Goal: Transaction & Acquisition: Purchase product/service

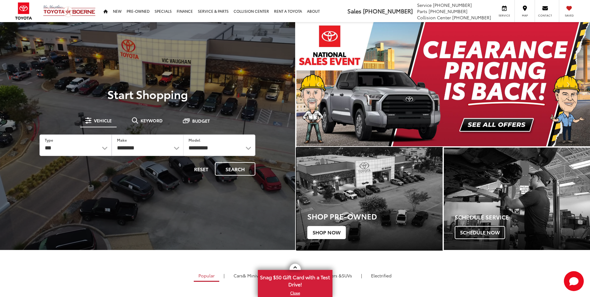
click at [327, 234] on span "Shop Now" at bounding box center [326, 232] width 39 height 13
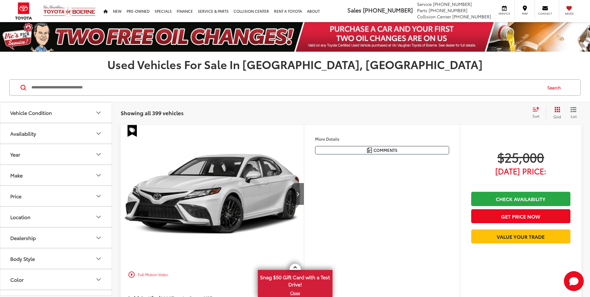
click at [100, 175] on icon "Make" at bounding box center [99, 175] width 4 height 2
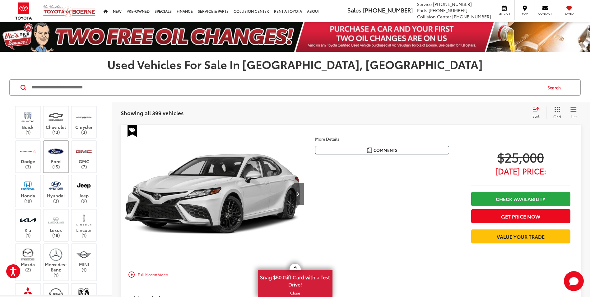
scroll to position [93, 0]
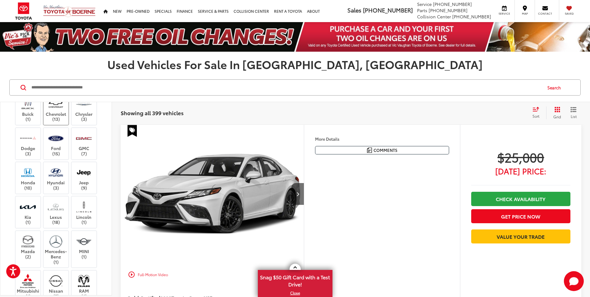
click at [58, 111] on label "Chevrolet (13)" at bounding box center [56, 108] width 25 height 25
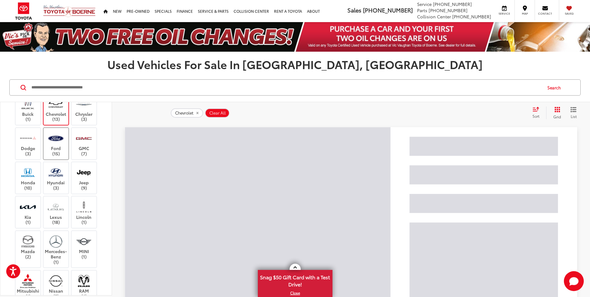
click at [57, 146] on label "Ford (15)" at bounding box center [56, 143] width 25 height 25
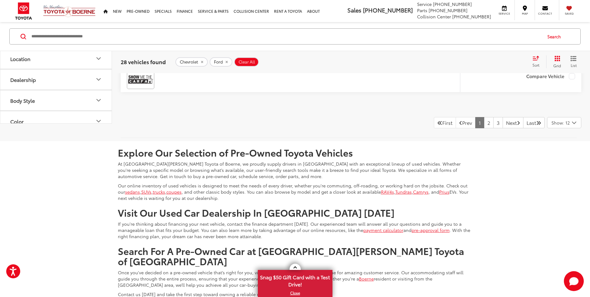
scroll to position [2924, 0]
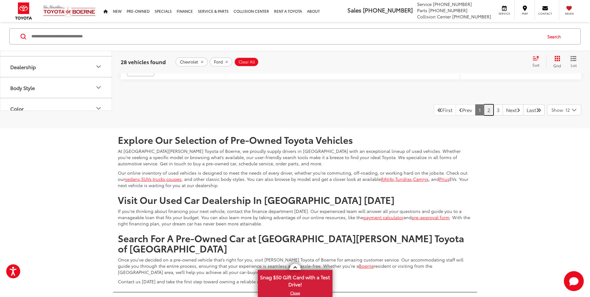
click at [484, 112] on link "2" at bounding box center [489, 109] width 10 height 11
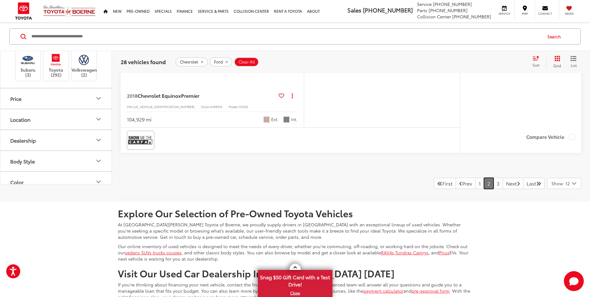
scroll to position [2788, 0]
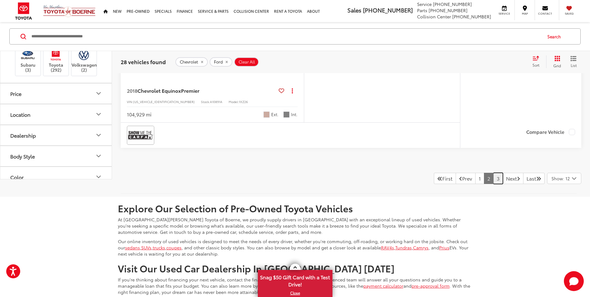
click at [493, 180] on link "3" at bounding box center [498, 178] width 10 height 11
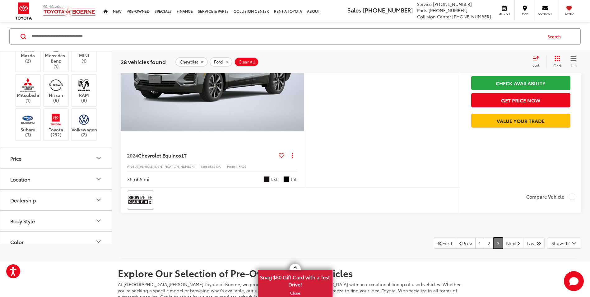
scroll to position [798, 0]
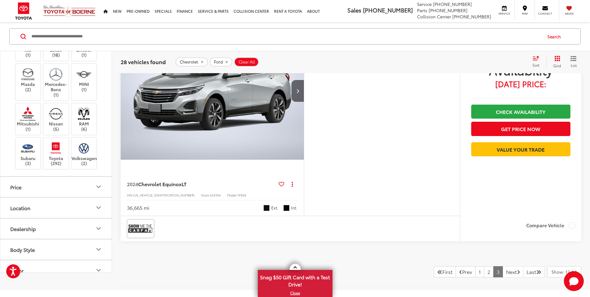
click at [31, 207] on button "Location" at bounding box center [56, 208] width 112 height 20
click at [58, 155] on label "Toyota (292)" at bounding box center [56, 153] width 25 height 25
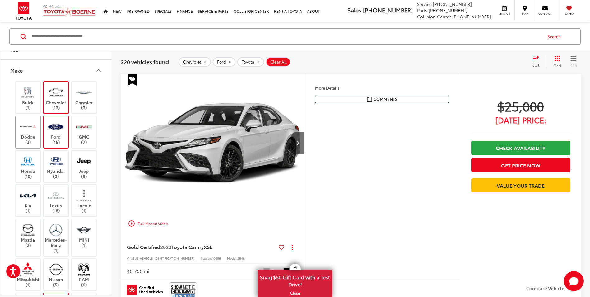
scroll to position [31, 0]
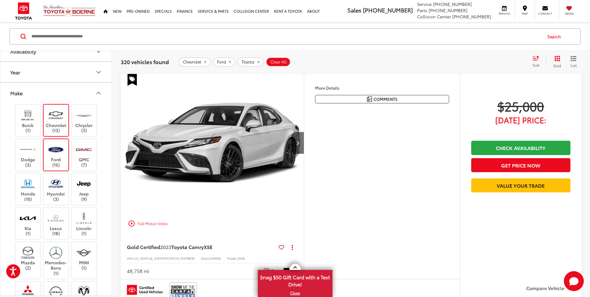
click at [101, 91] on icon "Make" at bounding box center [98, 92] width 7 height 7
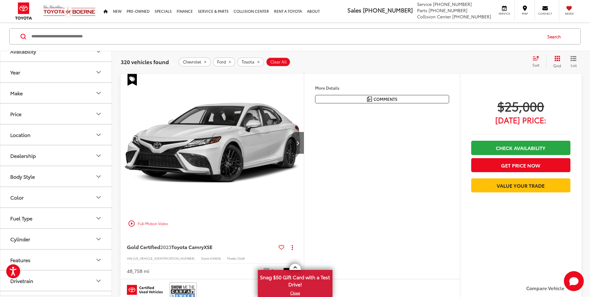
click at [97, 175] on icon "Body Style" at bounding box center [99, 176] width 4 height 2
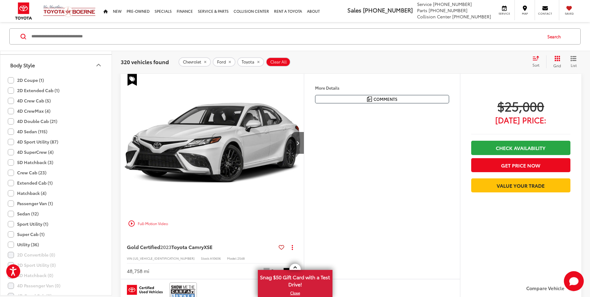
scroll to position [156, 0]
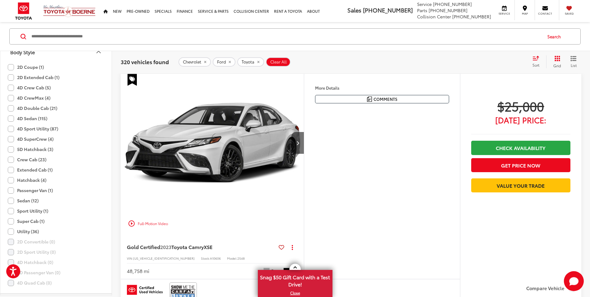
click at [13, 221] on label "Super Cab (1)" at bounding box center [26, 221] width 37 height 10
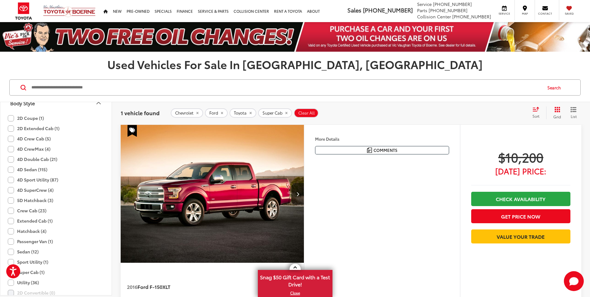
click at [13, 129] on label "2D Extended Cab (1)" at bounding box center [34, 128] width 52 height 10
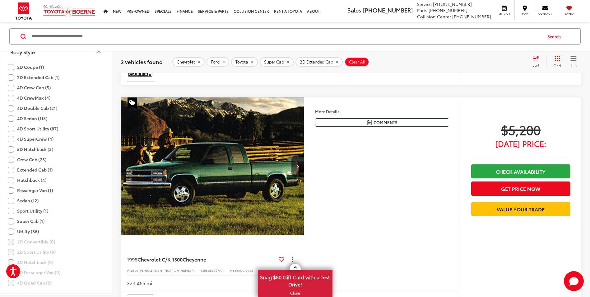
scroll to position [249, 0]
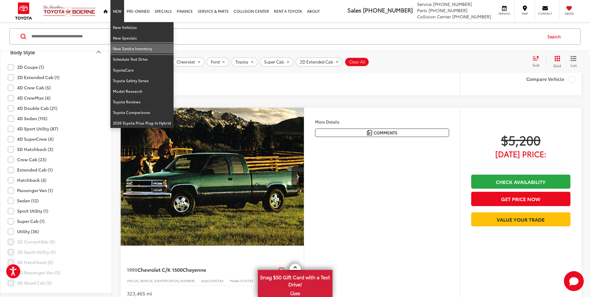
click at [126, 49] on link "New Tundra Inventory" at bounding box center [141, 48] width 63 height 11
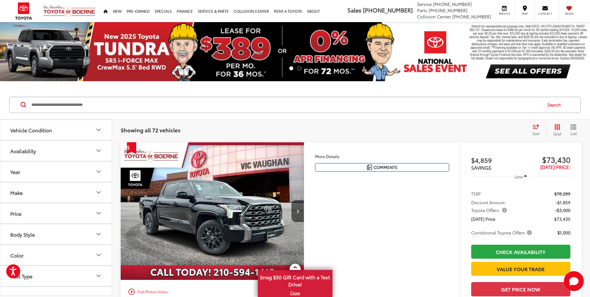
click at [539, 128] on icon "Select sort value" at bounding box center [536, 126] width 7 height 5
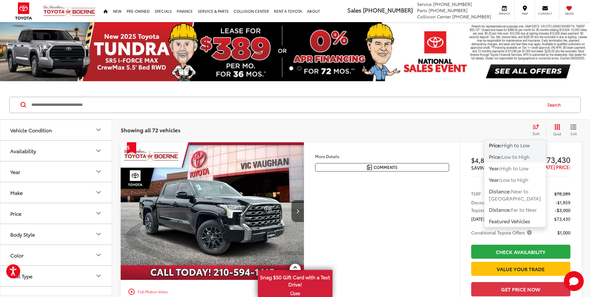
click at [516, 157] on span "Low to High" at bounding box center [516, 156] width 28 height 7
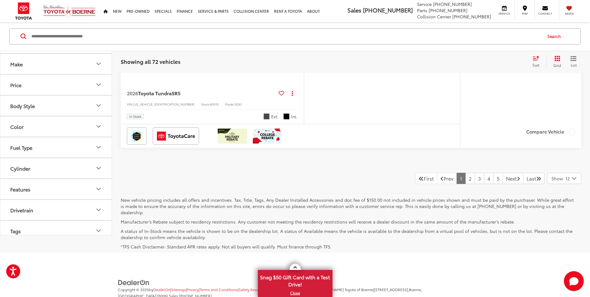
scroll to position [2855, 0]
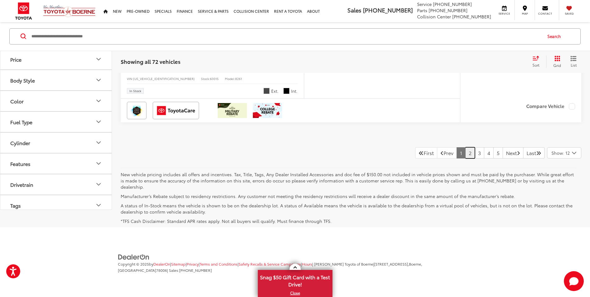
click at [465, 158] on link "2" at bounding box center [470, 152] width 10 height 11
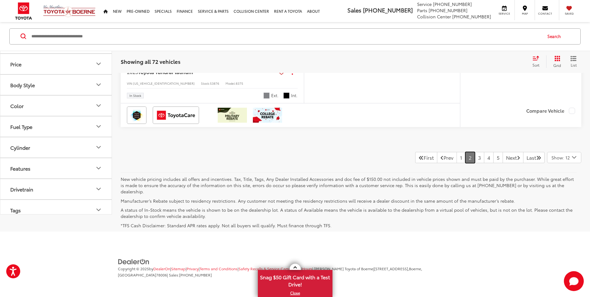
scroll to position [2869, 0]
click at [475, 159] on link "3" at bounding box center [480, 156] width 10 height 11
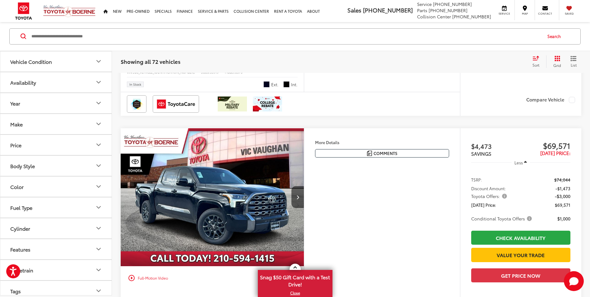
scroll to position [255, 0]
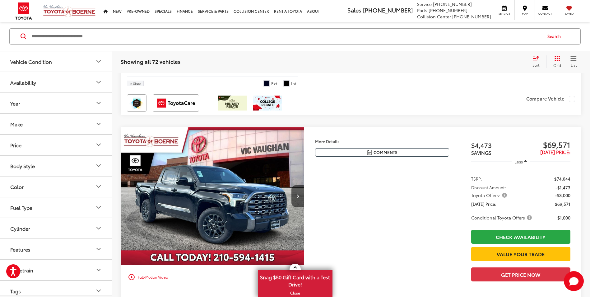
click at [538, 61] on div "Sort" at bounding box center [537, 61] width 17 height 12
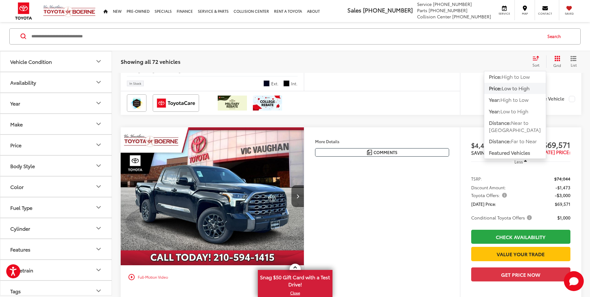
click at [538, 61] on div "Sort" at bounding box center [537, 61] width 17 height 12
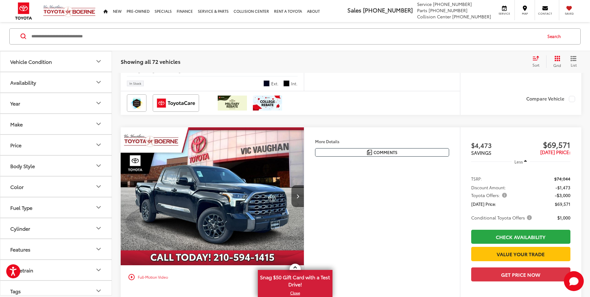
click at [398, 218] on div "More Details Comments Dealer Comments Black 2025 Toyota Tundra Platinum 4WD 10-…" at bounding box center [382, 229] width 156 height 204
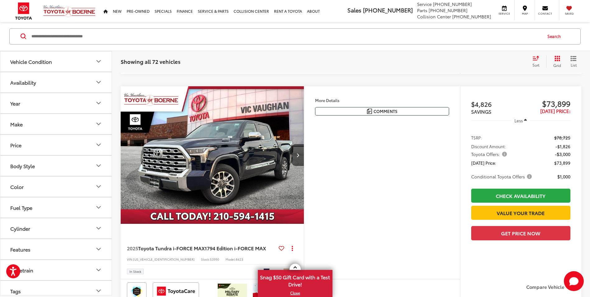
scroll to position [1997, 0]
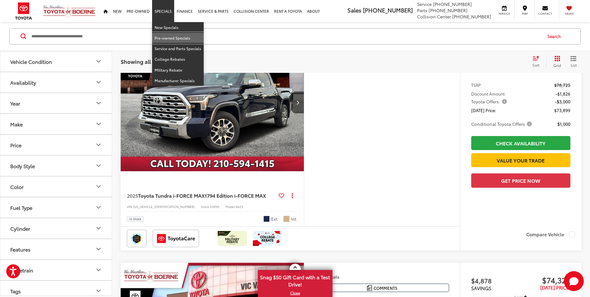
click at [172, 37] on link "Pre-owned Specials" at bounding box center [178, 38] width 52 height 11
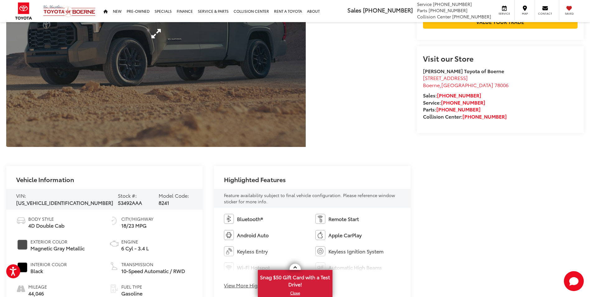
scroll to position [187, 0]
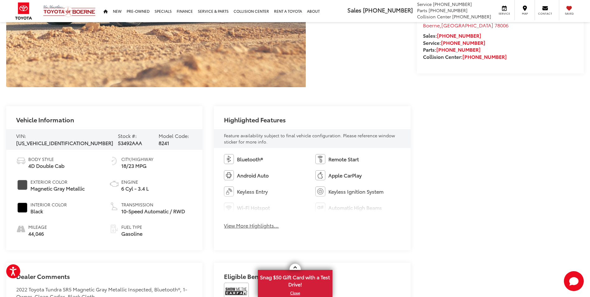
click at [265, 226] on button "View More Highlights..." at bounding box center [251, 225] width 55 height 7
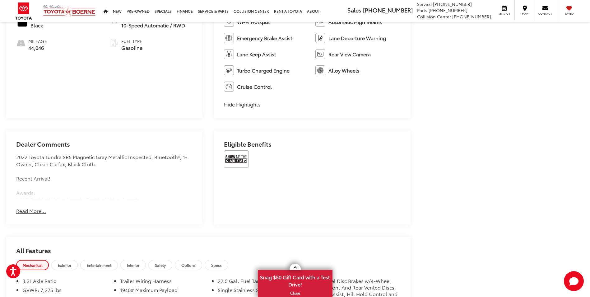
scroll to position [373, 0]
click at [30, 212] on button "Read More..." at bounding box center [31, 209] width 30 height 7
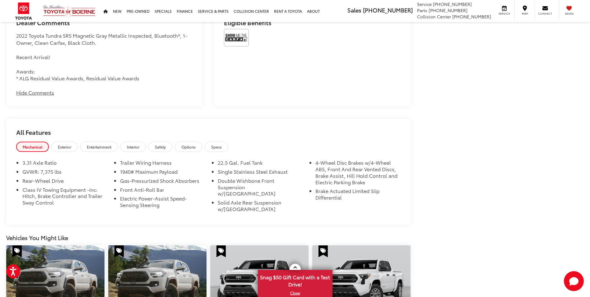
scroll to position [498, 0]
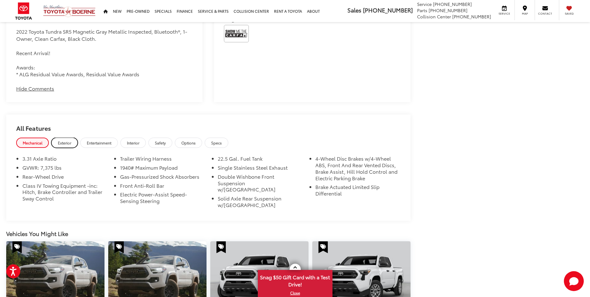
click at [66, 141] on span "Exterior" at bounding box center [64, 142] width 13 height 5
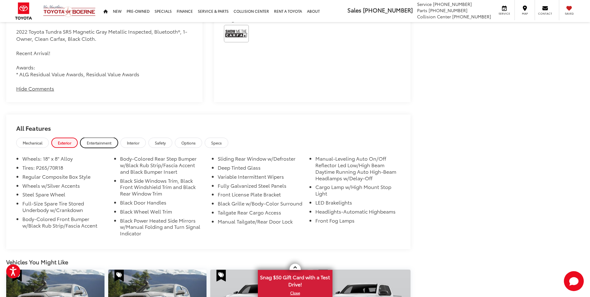
click at [103, 142] on span "Entertainment" at bounding box center [99, 142] width 25 height 5
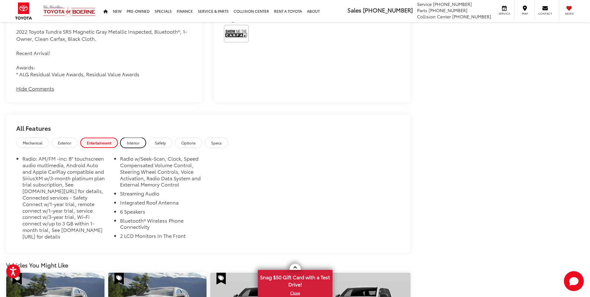
click at [131, 142] on span "Interior" at bounding box center [133, 142] width 12 height 5
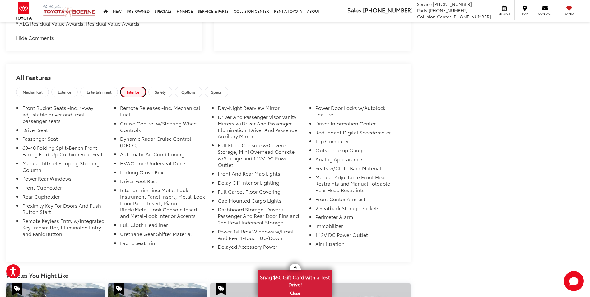
scroll to position [560, 0]
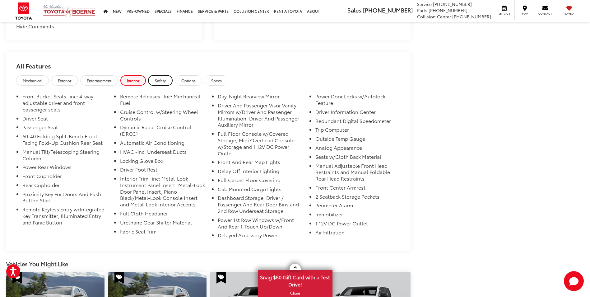
click at [164, 80] on span "Safety" at bounding box center [160, 80] width 11 height 5
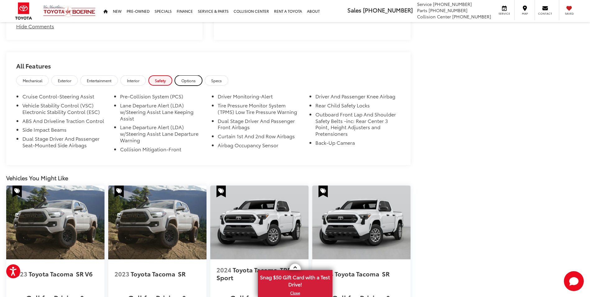
click at [189, 80] on span "Options" at bounding box center [188, 80] width 14 height 5
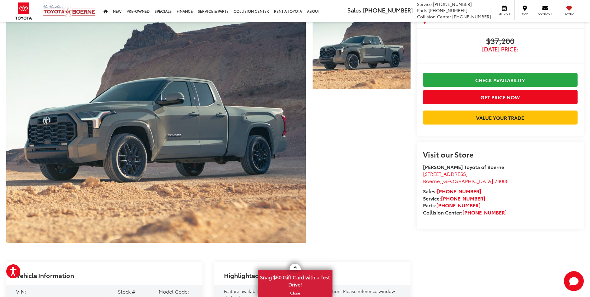
scroll to position [0, 0]
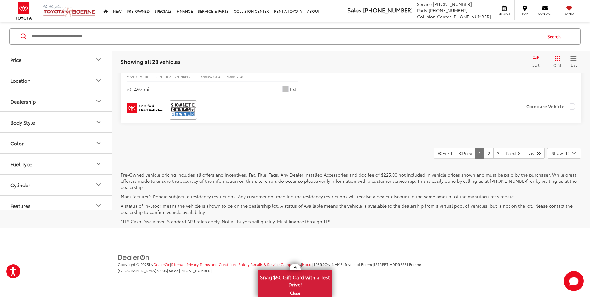
scroll to position [2883, 0]
click at [484, 153] on link "2" at bounding box center [489, 152] width 10 height 11
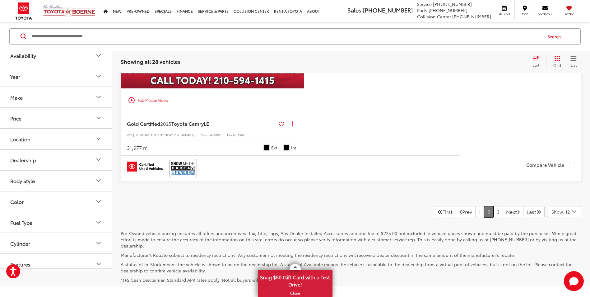
scroll to position [2831, 0]
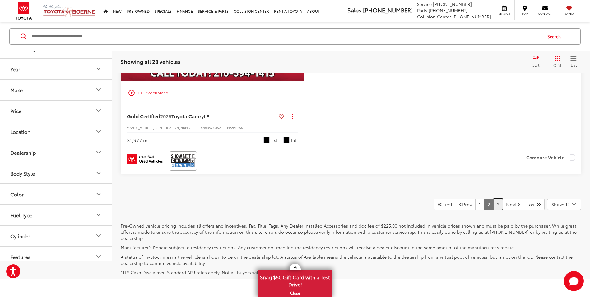
click at [493, 207] on link "3" at bounding box center [498, 203] width 10 height 11
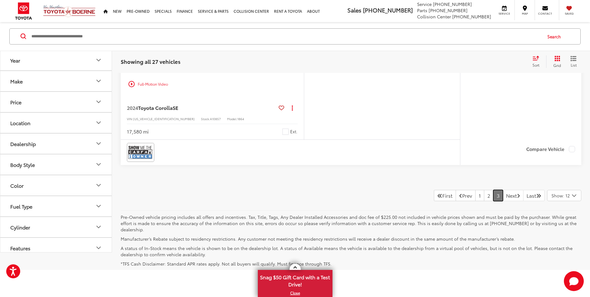
scroll to position [683, 0]
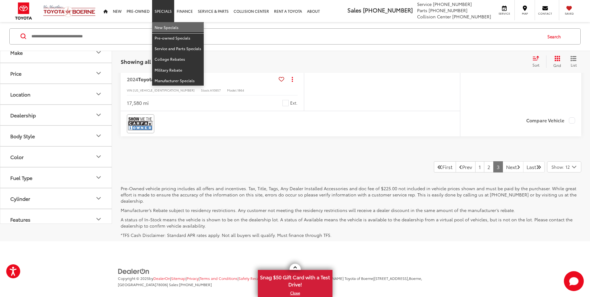
click at [170, 26] on link "New Specials" at bounding box center [178, 27] width 52 height 11
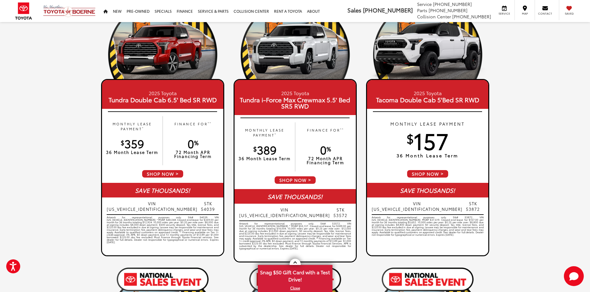
scroll to position [46, 0]
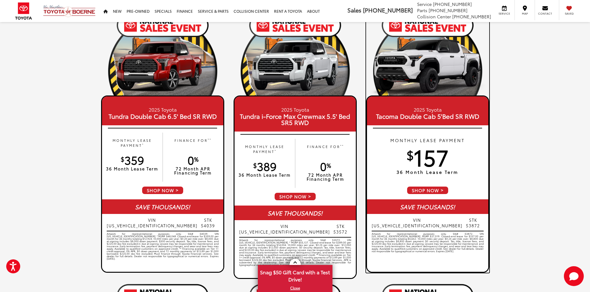
click at [429, 113] on span "Tacoma Double Cab 5'Bed SR RWD" at bounding box center [428, 116] width 118 height 6
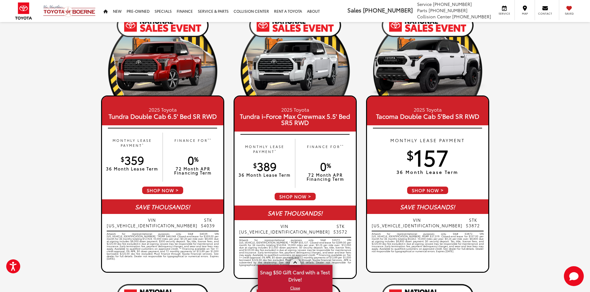
click at [294, 274] on span "Snag $50 Gift Card with a Test Drive!" at bounding box center [294, 275] width 73 height 19
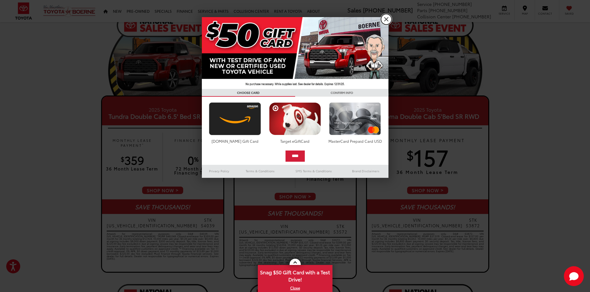
click at [386, 20] on link "X" at bounding box center [386, 19] width 11 height 11
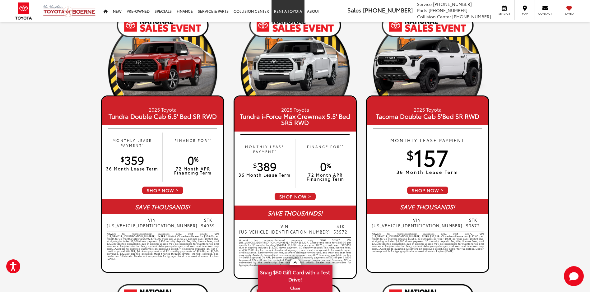
click at [286, 11] on link "Rent a Toyota" at bounding box center [288, 11] width 33 height 22
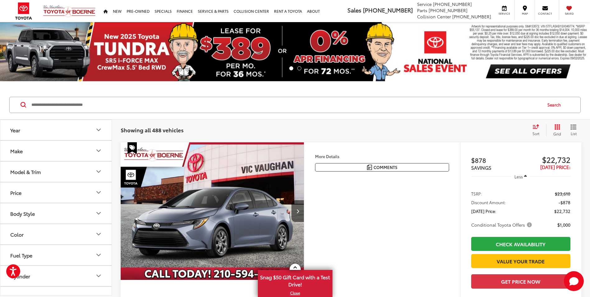
click at [116, 107] on input "Search by Make, Model, or Keyword" at bounding box center [286, 104] width 511 height 15
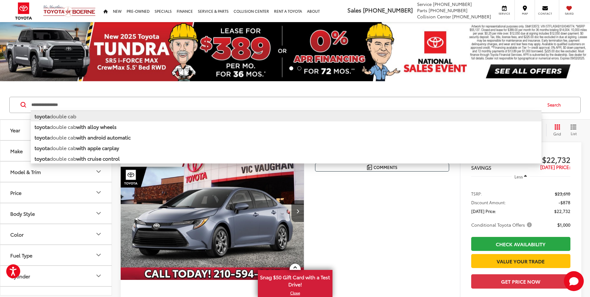
click at [68, 118] on li "toyota double cab" at bounding box center [286, 115] width 511 height 11
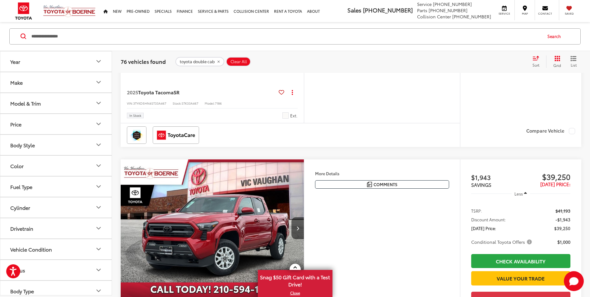
scroll to position [218, 0]
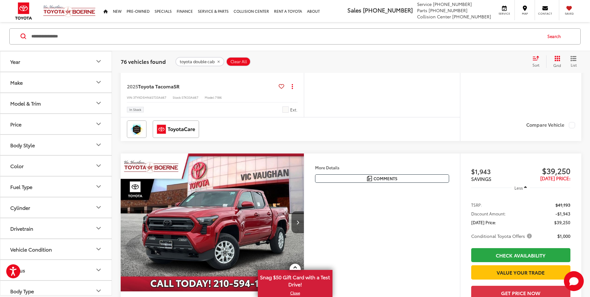
click at [79, 34] on input "**********" at bounding box center [286, 36] width 511 height 15
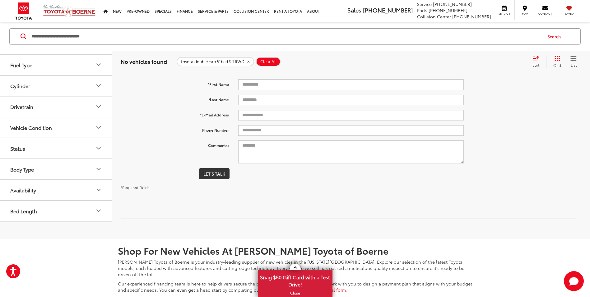
scroll to position [9, 0]
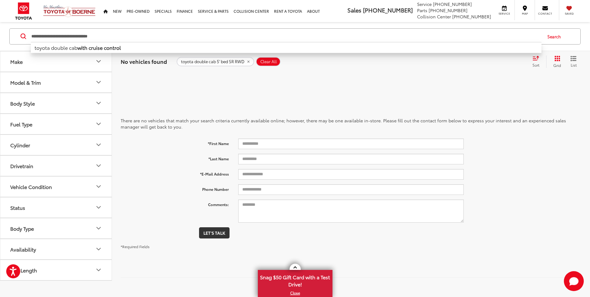
type input "**********"
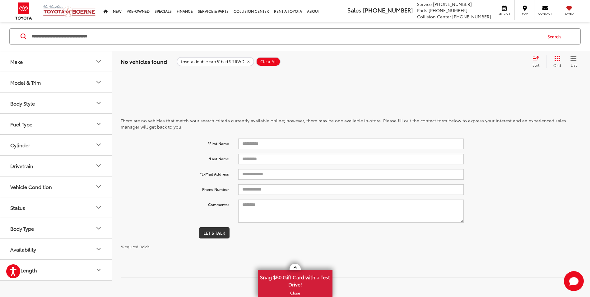
click at [555, 37] on button "Search" at bounding box center [556, 37] width 28 height 16
click at [575, 282] on icon "Start Chat" at bounding box center [573, 281] width 9 height 8
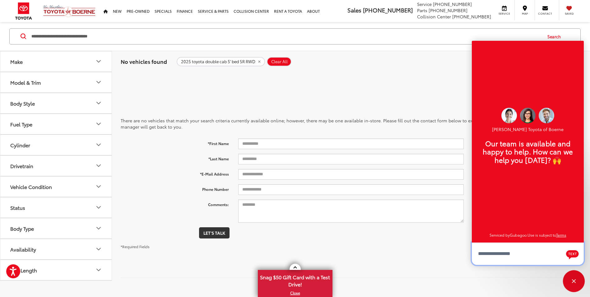
scroll to position [7, 0]
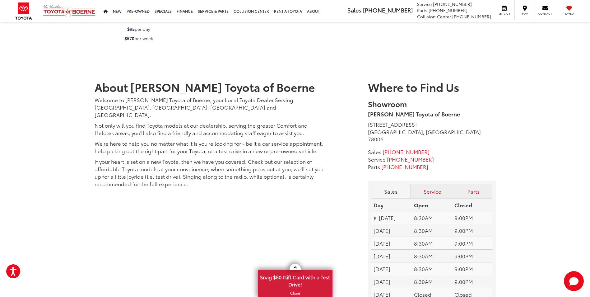
scroll to position [1244, 0]
